Goal: Task Accomplishment & Management: Manage account settings

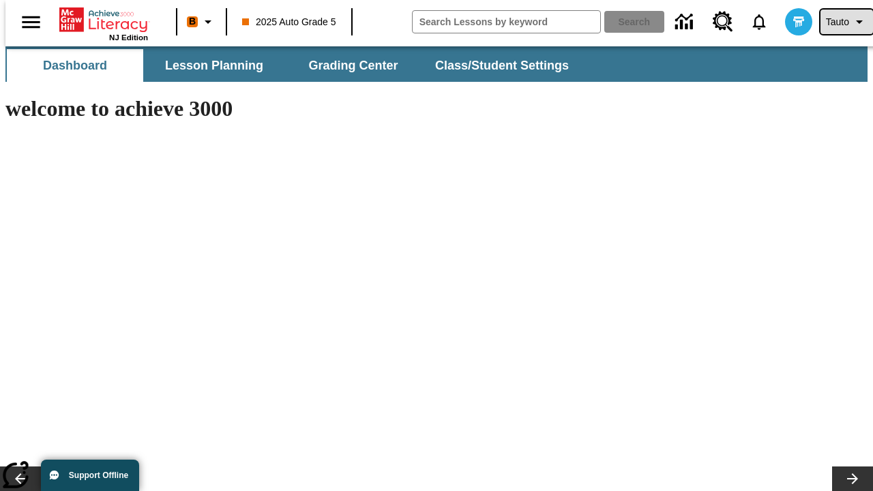
click at [840, 22] on span "Tauto" at bounding box center [837, 22] width 23 height 14
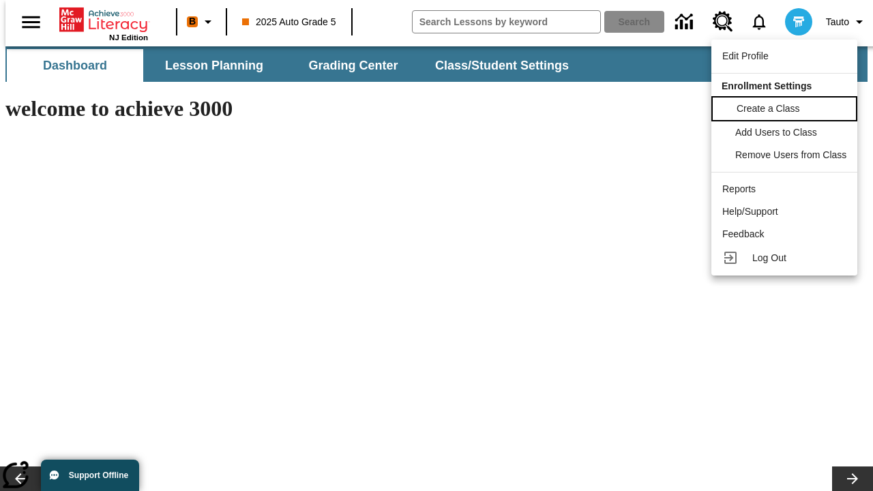
click at [786, 107] on span "Create a Class" at bounding box center [768, 108] width 63 height 11
click at [786, 132] on span "Add Users to Class" at bounding box center [778, 130] width 82 height 11
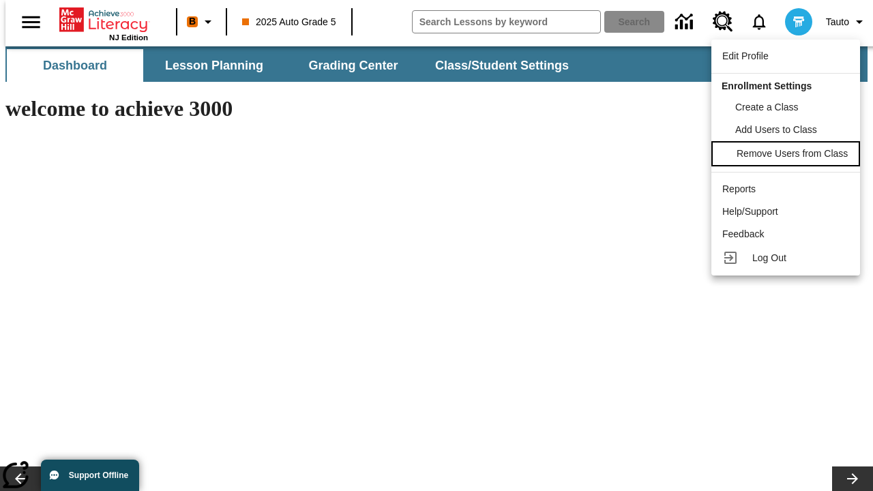
click at [786, 155] on span "Remove Users from Class" at bounding box center [792, 153] width 111 height 11
